Goal: Go to known website: Go to known website

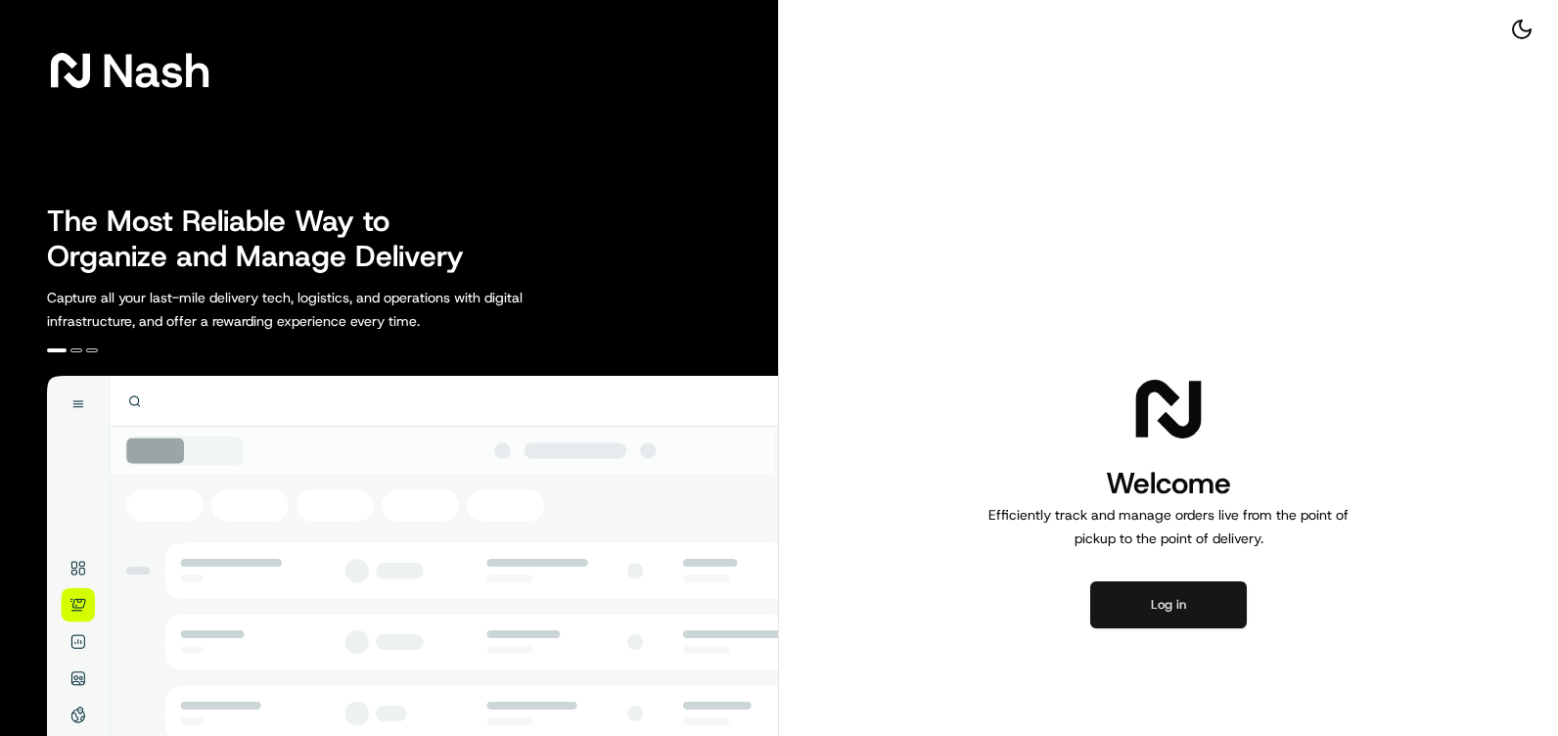
click at [1174, 614] on button "Log in" at bounding box center [1168, 604] width 157 height 47
click at [1192, 605] on button "Log in" at bounding box center [1168, 604] width 157 height 47
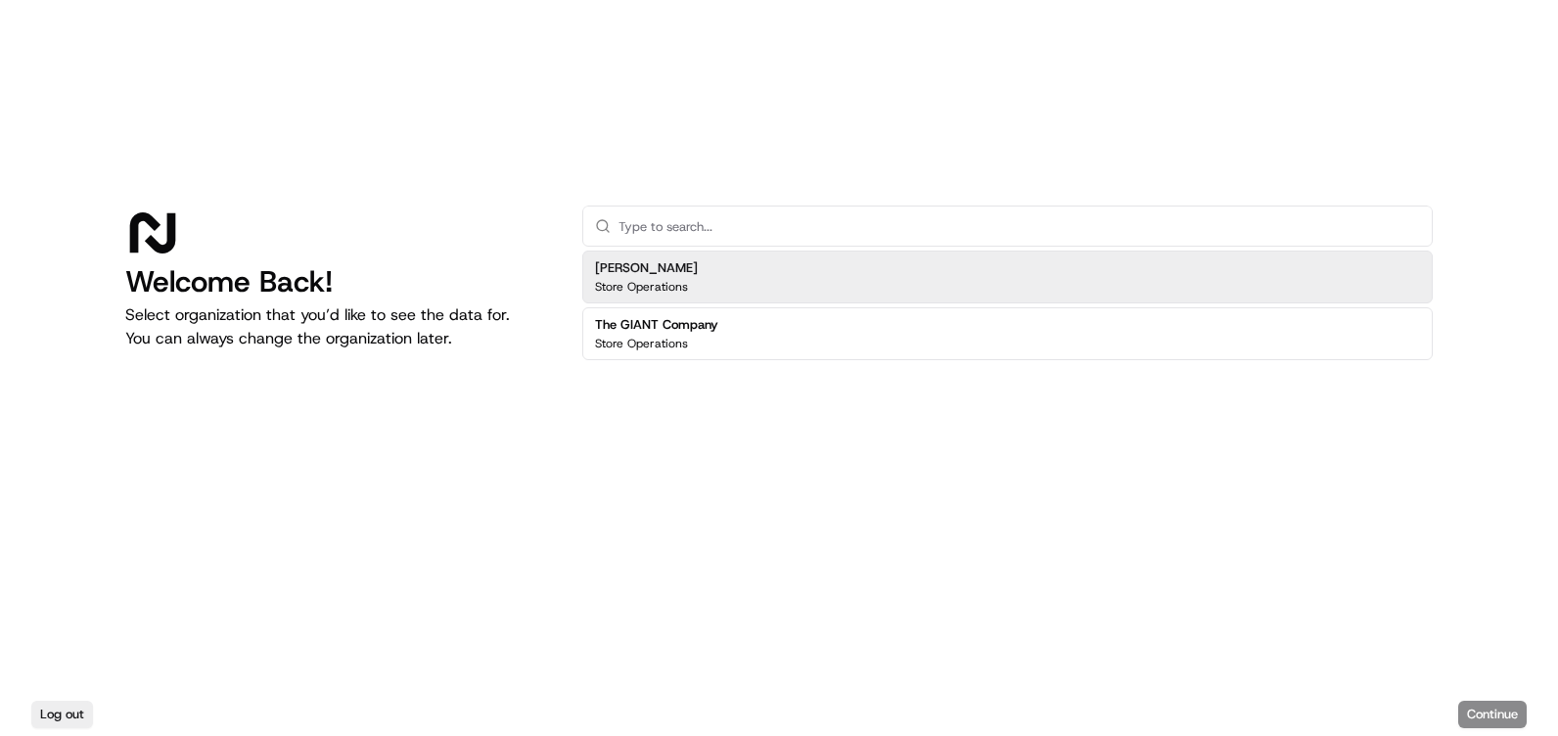
click at [721, 276] on div "[PERSON_NAME] Store Operations" at bounding box center [1007, 277] width 850 height 53
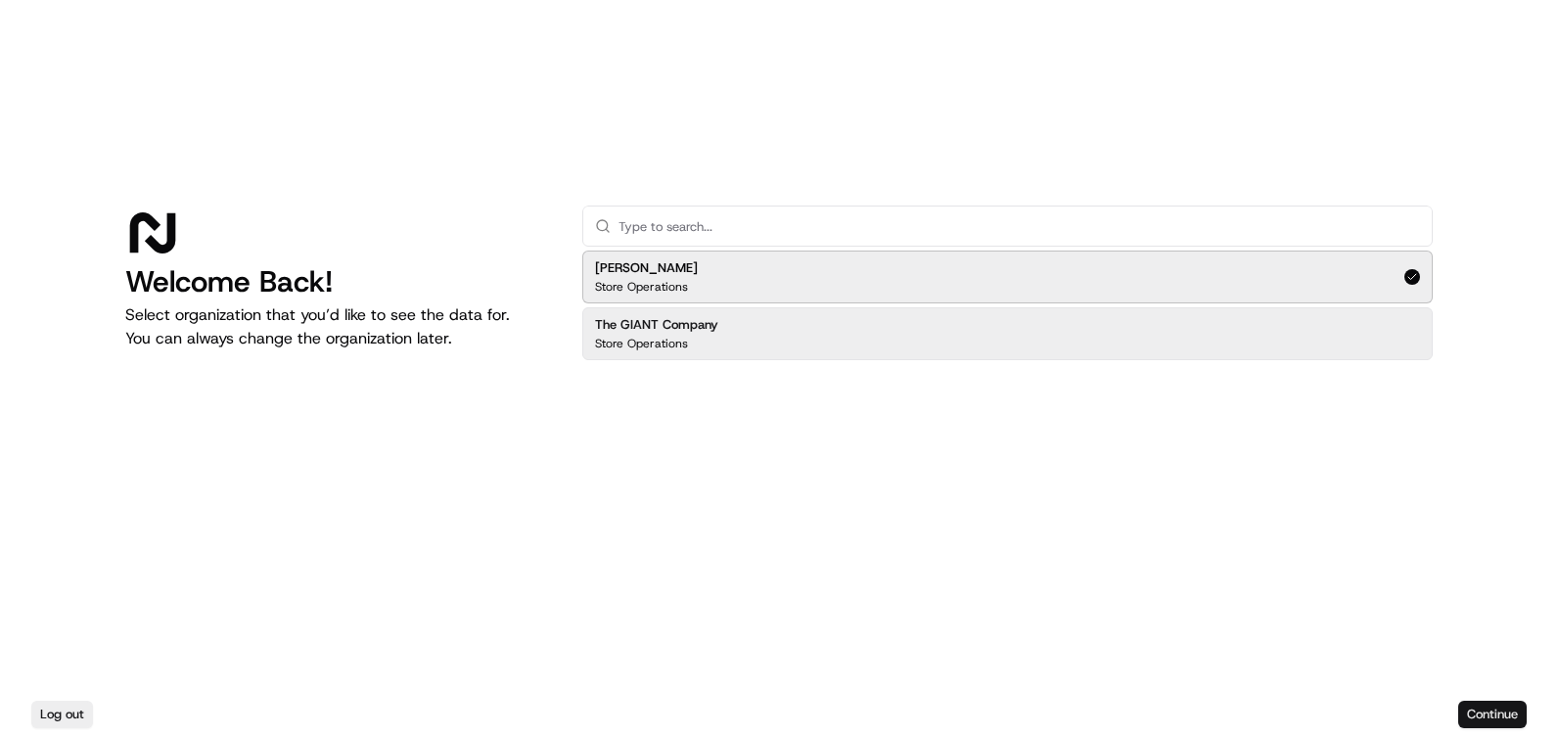
click at [1503, 722] on button "Continue" at bounding box center [1492, 714] width 69 height 27
